Goal: Transaction & Acquisition: Purchase product/service

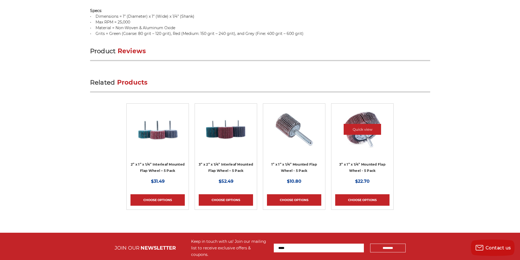
click at [355, 127] on div at bounding box center [361, 133] width 52 height 52
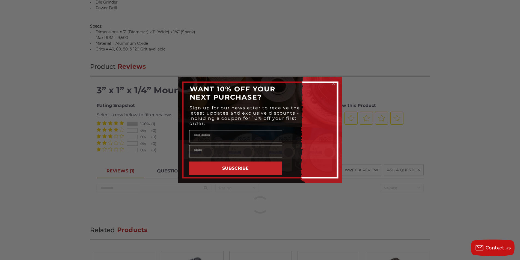
scroll to position [629, 0]
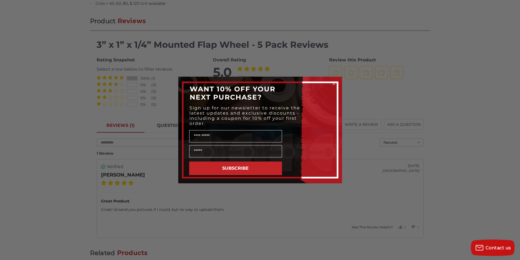
click at [305, 194] on div "Close dialog WANT 10% OFF YOUR NEXT PURCHASE? Sign up for our newsletter to rec…" at bounding box center [260, 130] width 520 height 260
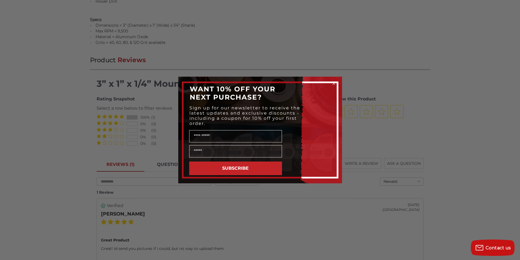
scroll to position [527, 0]
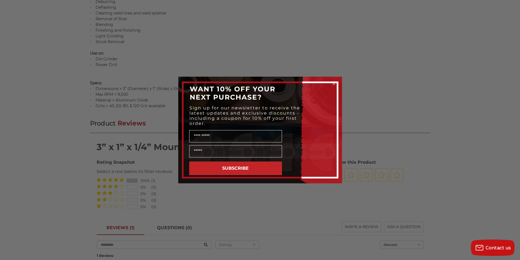
click at [331, 82] on icon "Close dialog" at bounding box center [333, 83] width 5 height 5
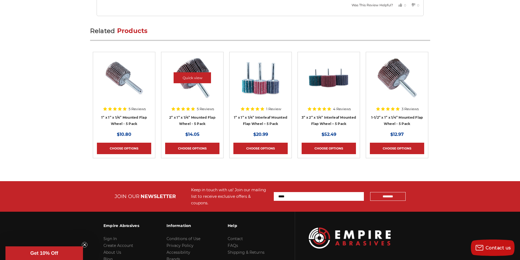
scroll to position [856, 0]
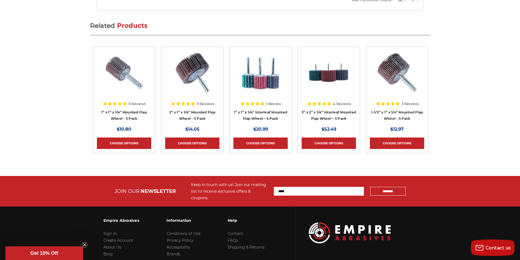
click at [318, 222] on img at bounding box center [350, 232] width 82 height 21
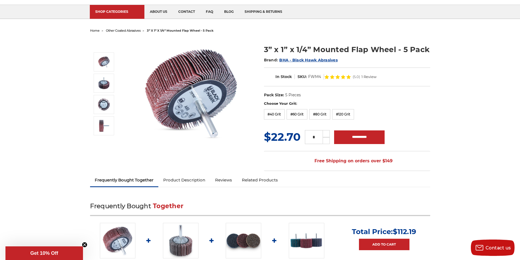
scroll to position [15, 0]
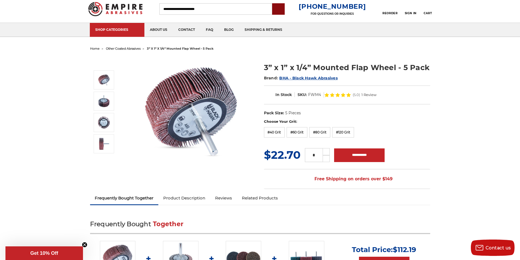
click at [284, 10] on input "submit" at bounding box center [278, 9] width 11 height 11
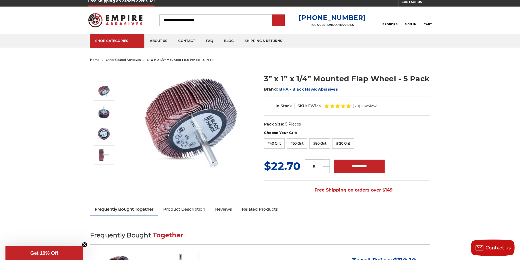
scroll to position [0, 0]
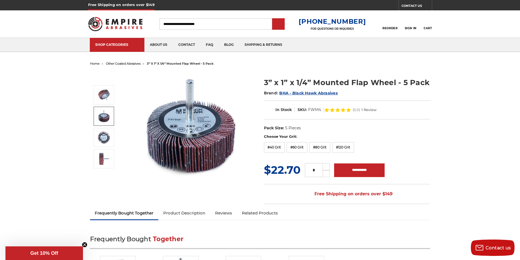
click at [96, 109] on link at bounding box center [104, 116] width 20 height 19
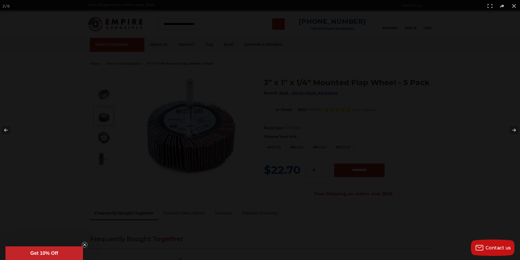
click at [284, 25] on div at bounding box center [260, 130] width 520 height 260
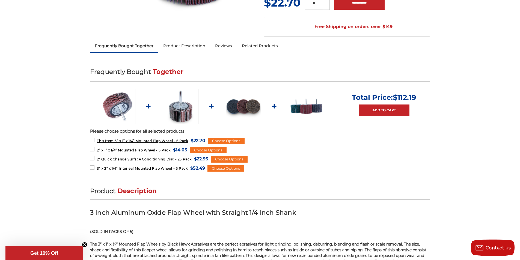
scroll to position [171, 0]
